Goal: Navigation & Orientation: Find specific page/section

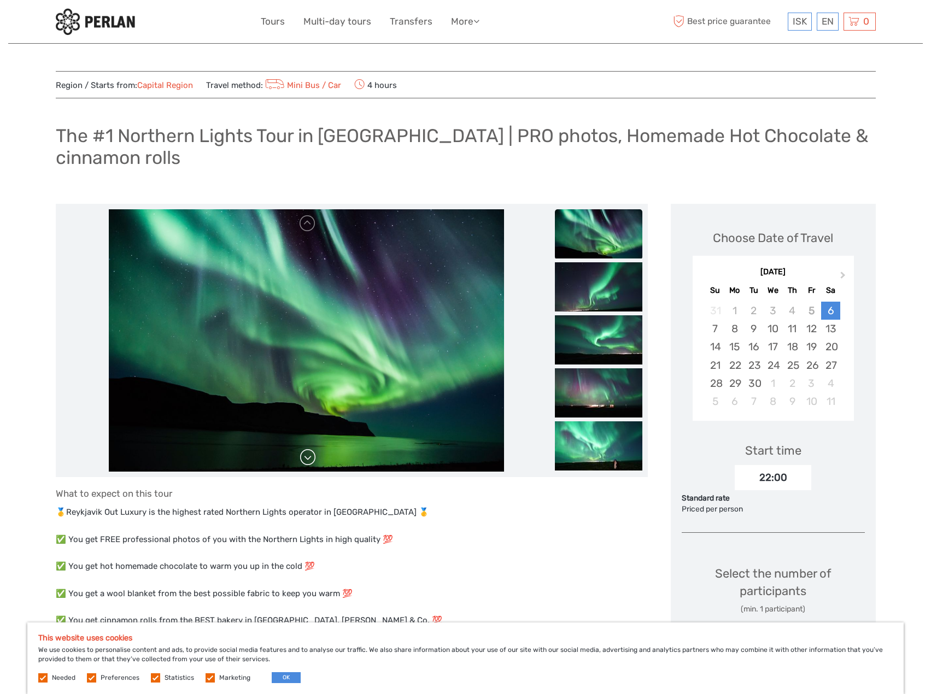
drag, startPoint x: 309, startPoint y: 460, endPoint x: 303, endPoint y: 458, distance: 5.7
click at [303, 458] on link at bounding box center [307, 457] width 17 height 17
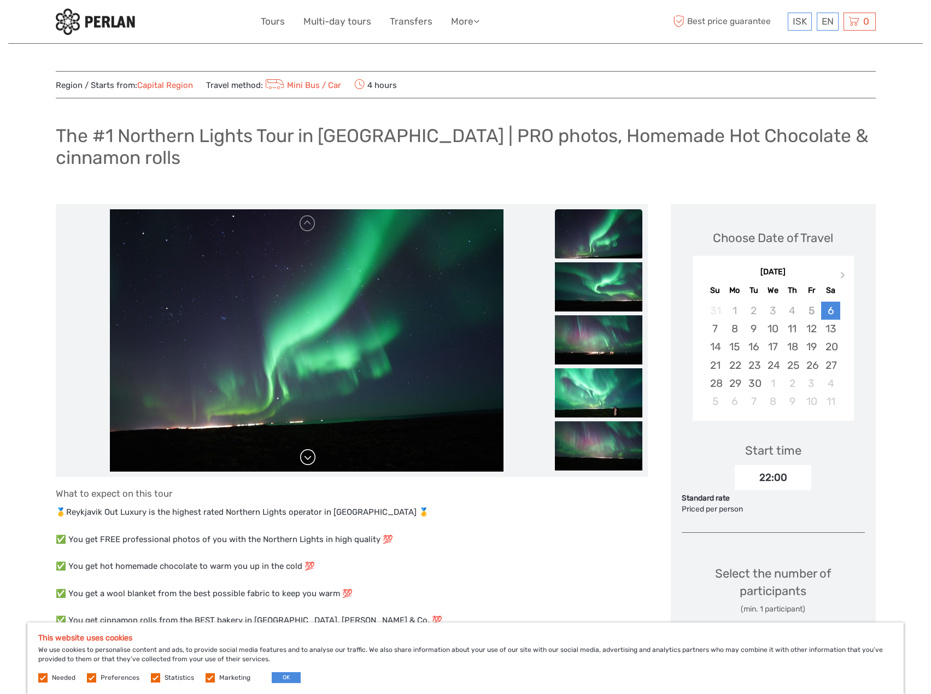
click at [303, 458] on link at bounding box center [307, 457] width 17 height 17
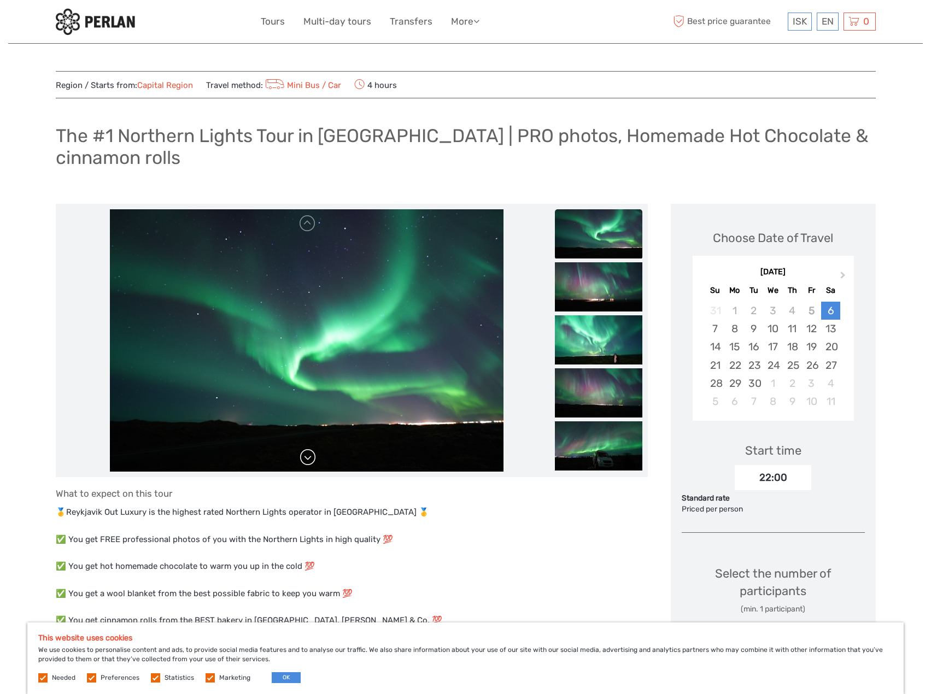
click at [303, 458] on link at bounding box center [307, 457] width 17 height 17
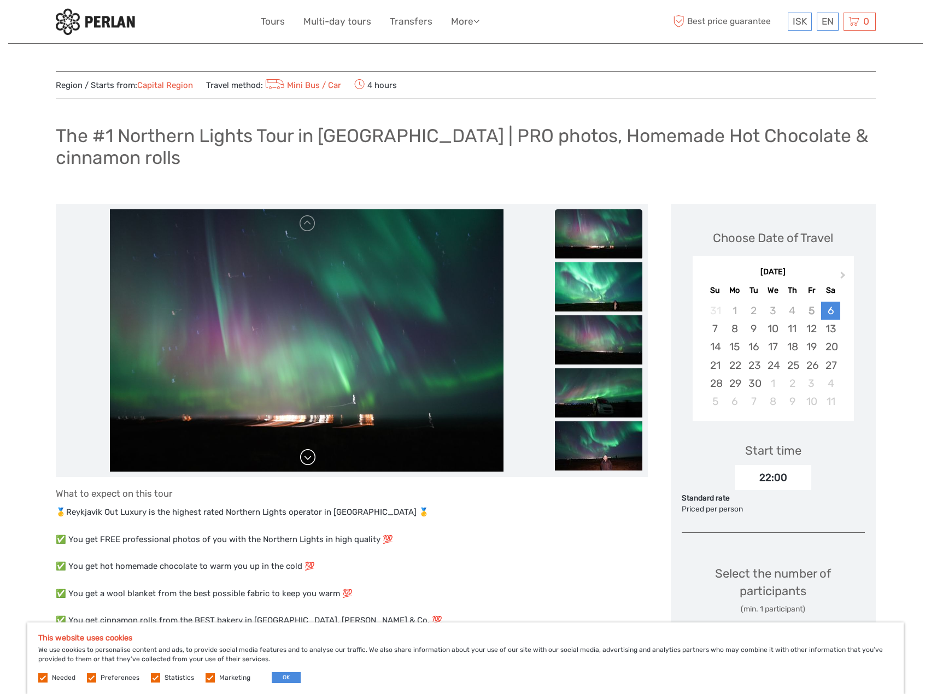
click at [303, 458] on link at bounding box center [307, 457] width 17 height 17
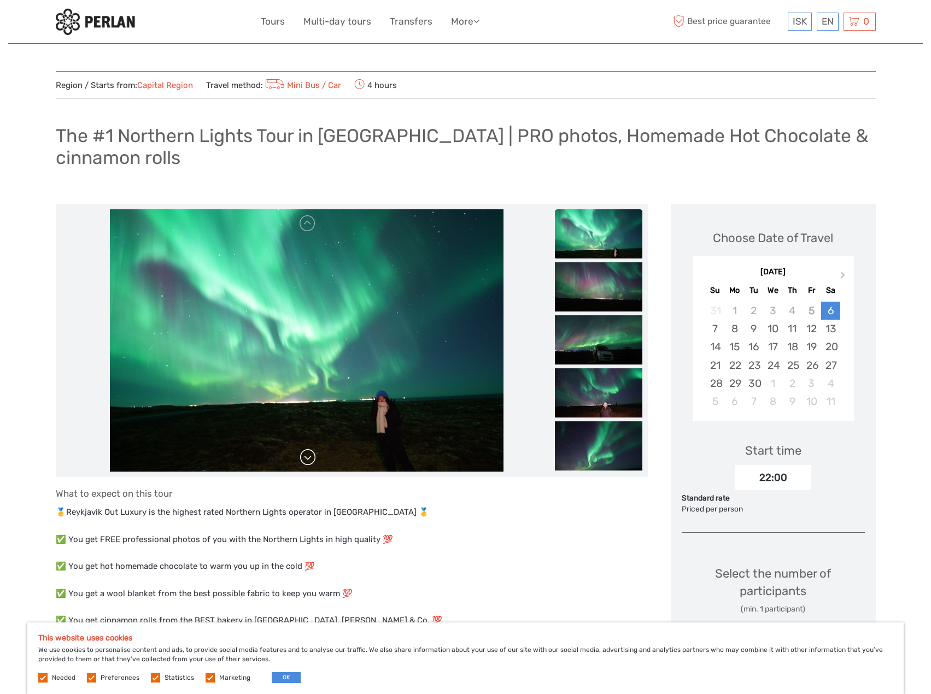
click at [303, 458] on link at bounding box center [307, 457] width 17 height 17
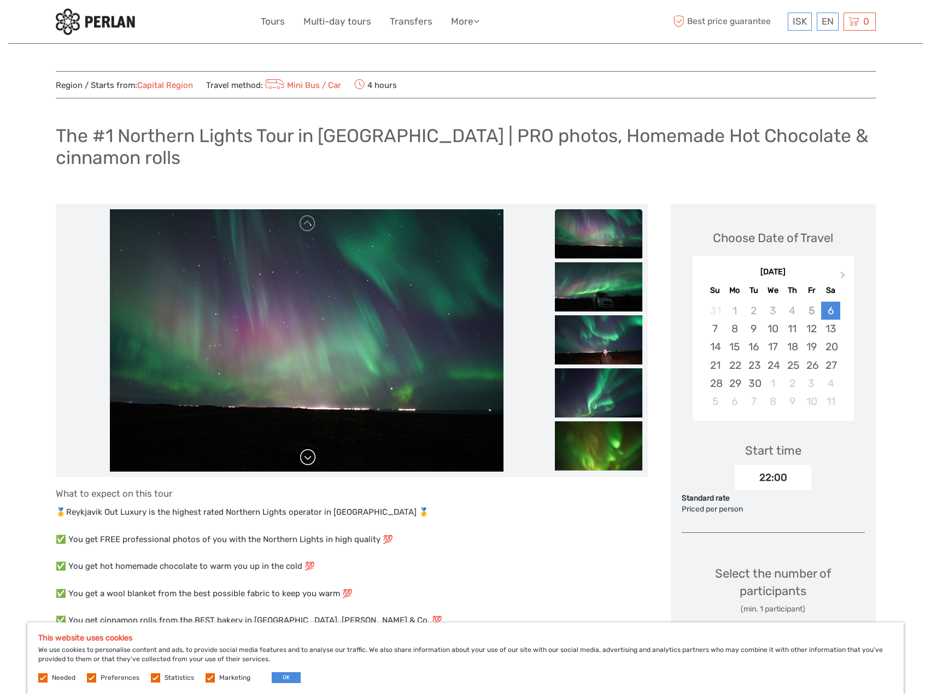
click at [304, 457] on link at bounding box center [307, 457] width 17 height 17
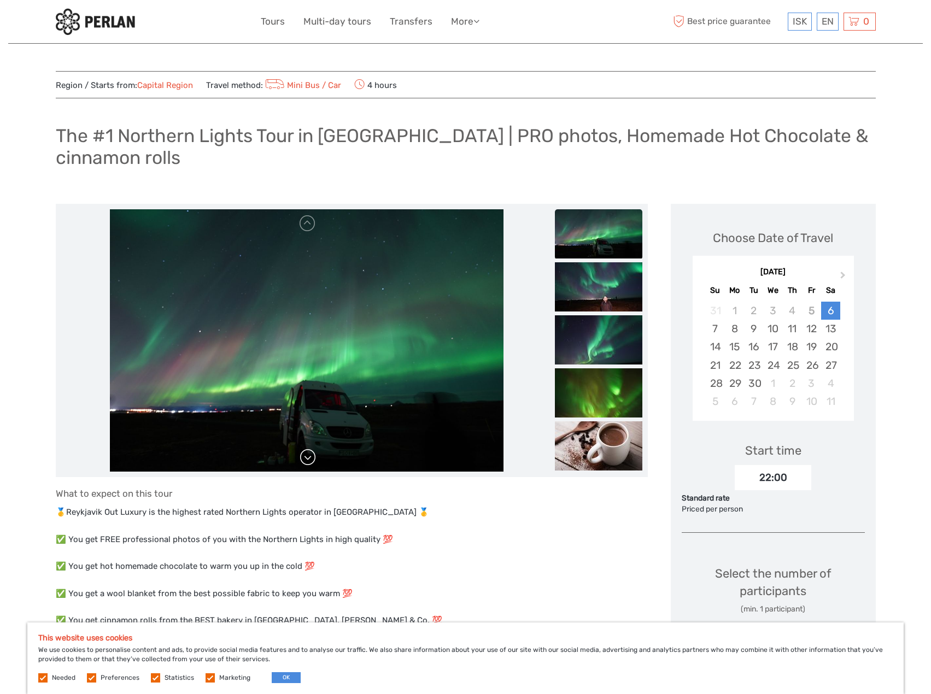
click at [304, 457] on link at bounding box center [307, 457] width 17 height 17
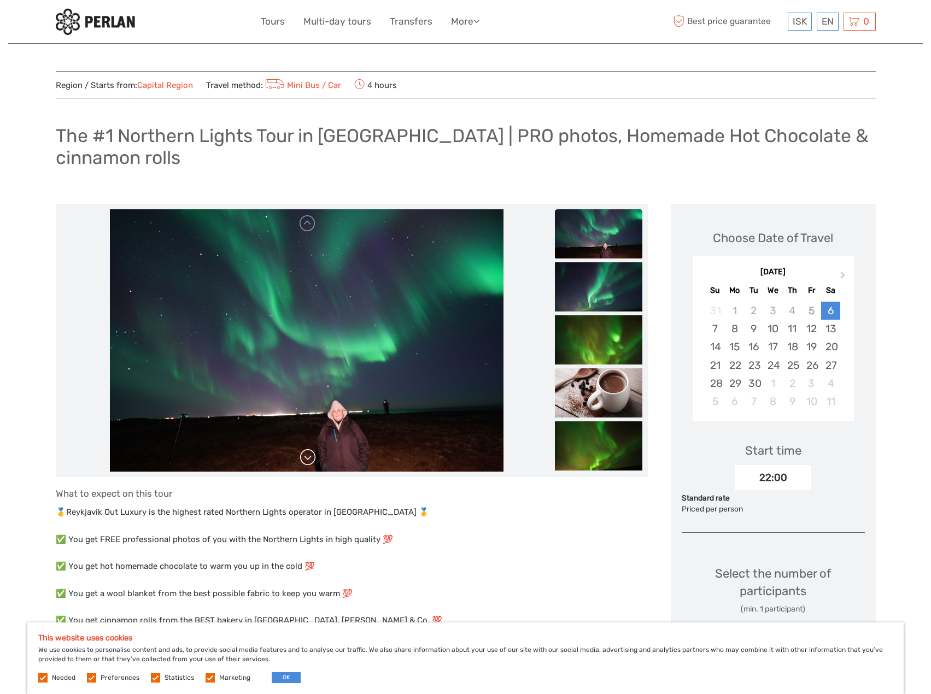
click at [304, 457] on link at bounding box center [307, 457] width 17 height 17
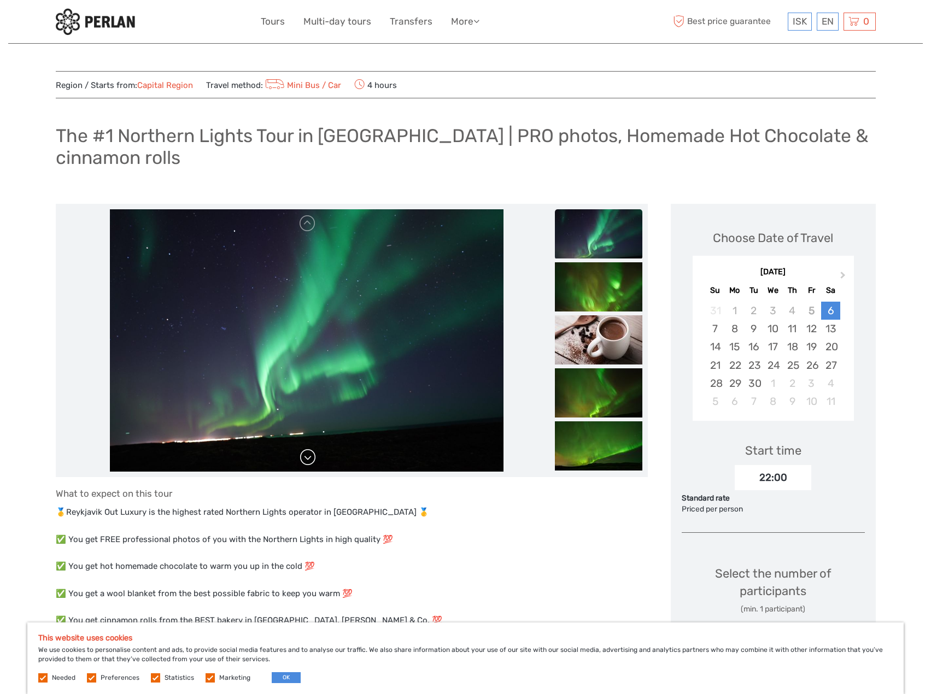
click at [304, 457] on link at bounding box center [307, 457] width 17 height 17
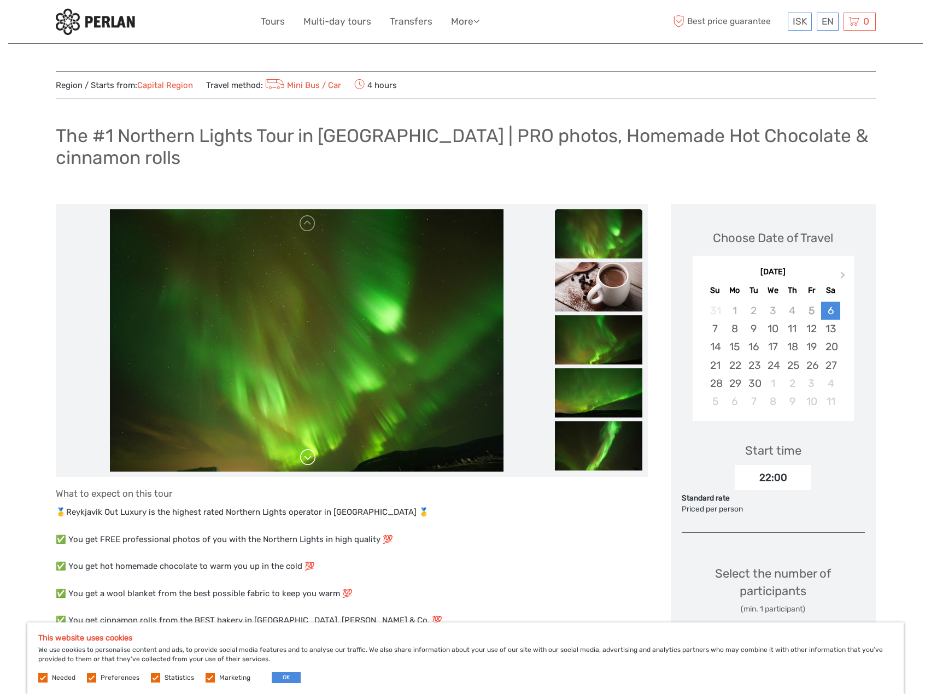
click at [304, 457] on link at bounding box center [307, 457] width 17 height 17
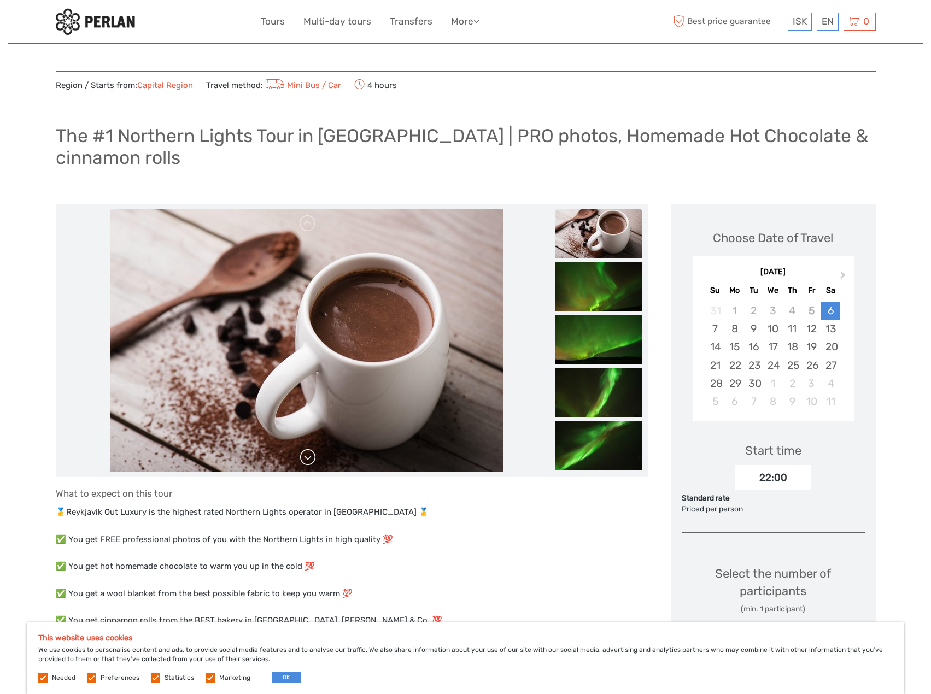
click at [304, 457] on link at bounding box center [307, 457] width 17 height 17
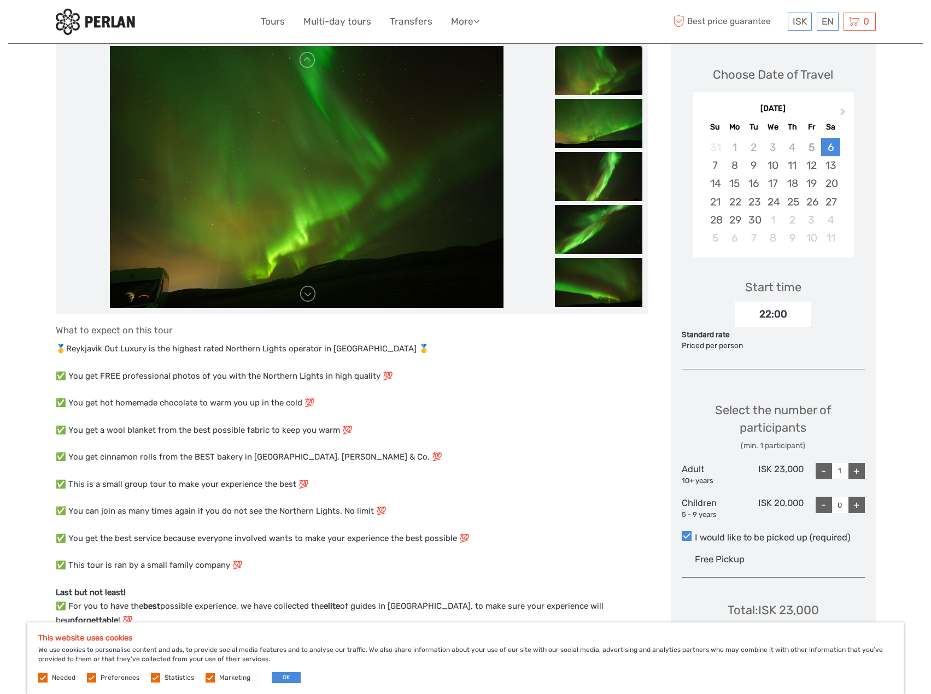
scroll to position [164, 0]
click at [280, 678] on button "OK" at bounding box center [286, 677] width 29 height 11
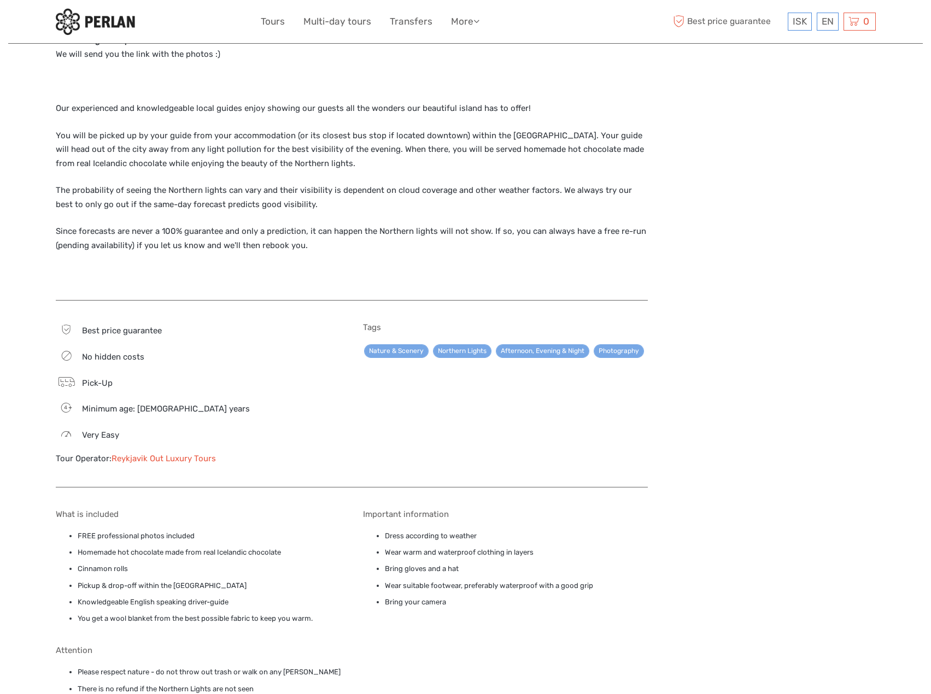
scroll to position [1202, 0]
click at [172, 455] on link "Reykjavik Out Luxury Tours" at bounding box center [163, 460] width 104 height 10
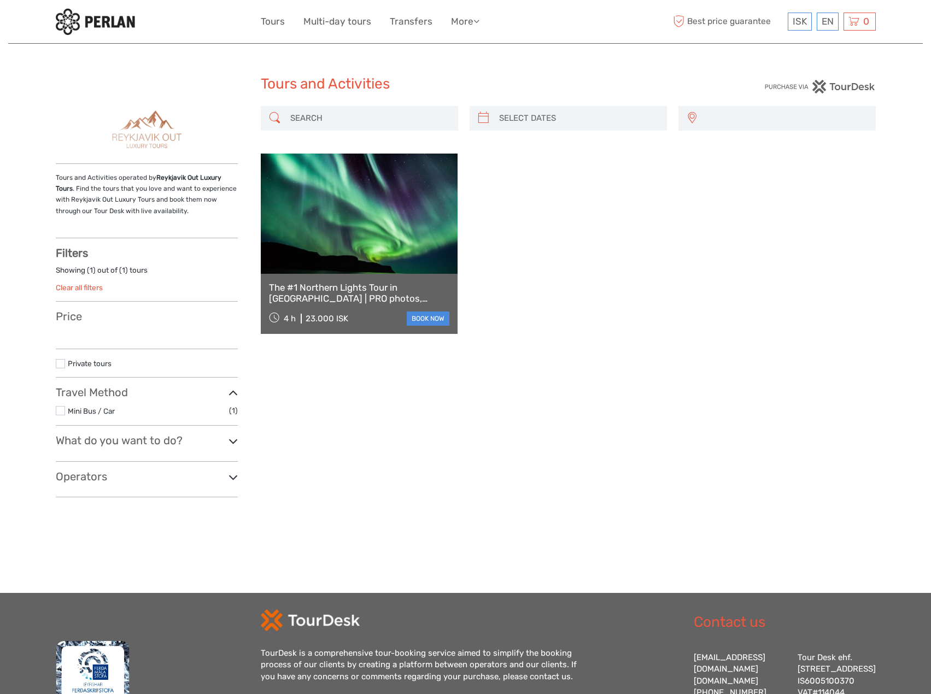
select select
